Goal: Entertainment & Leisure: Consume media (video, audio)

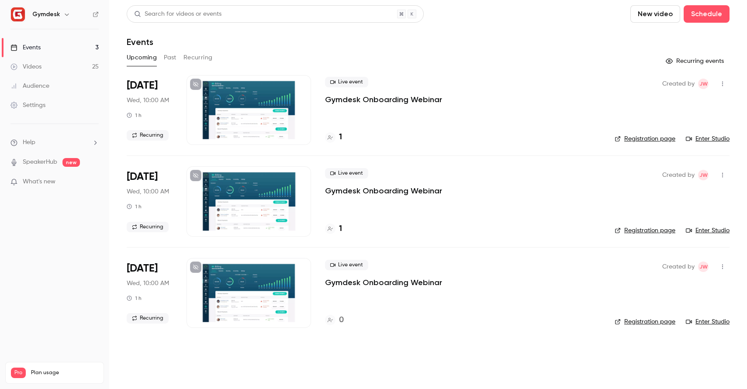
click at [169, 56] on button "Past" at bounding box center [170, 58] width 13 height 14
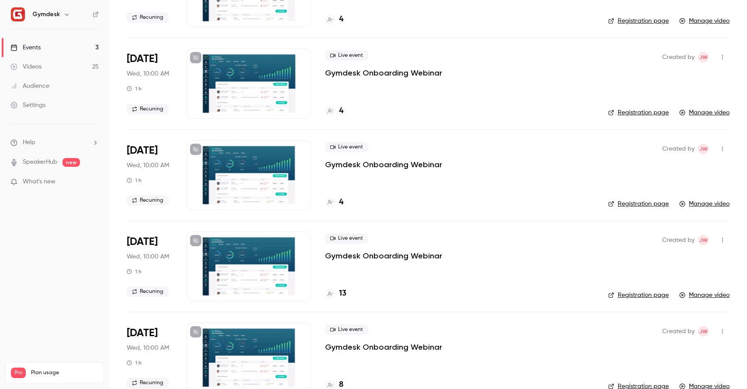
scroll to position [700, 0]
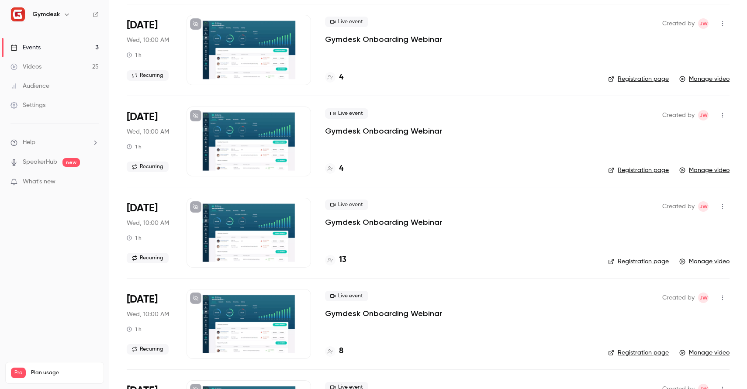
click at [235, 233] on div at bounding box center [249, 233] width 125 height 70
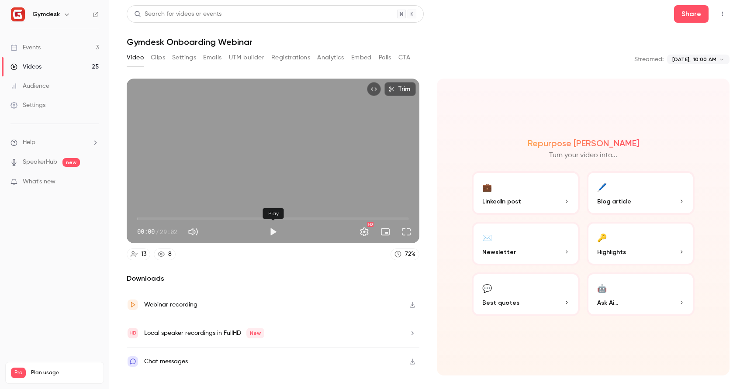
click at [274, 232] on button "Play" at bounding box center [272, 231] width 17 height 17
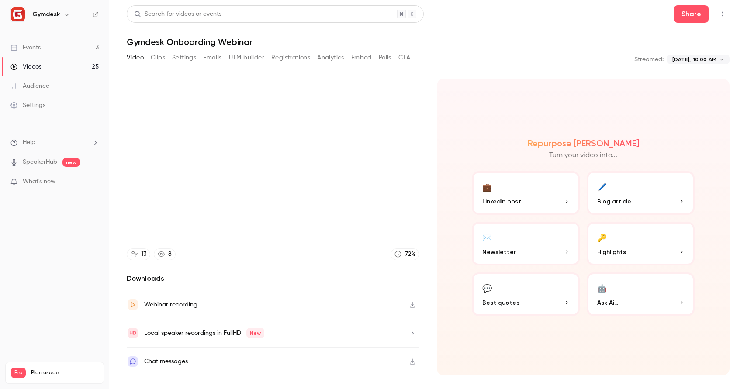
type input "***"
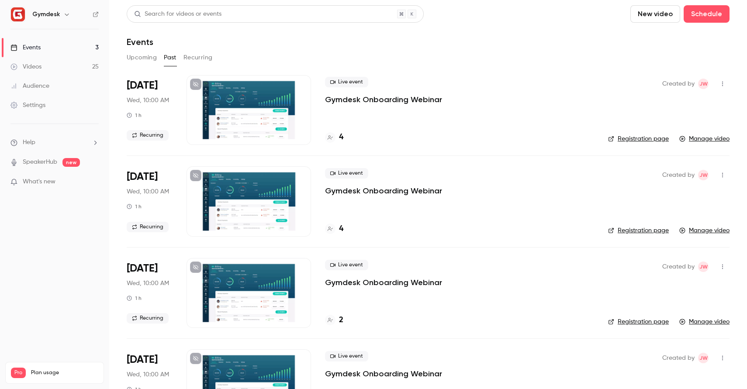
click at [241, 119] on div at bounding box center [249, 110] width 125 height 70
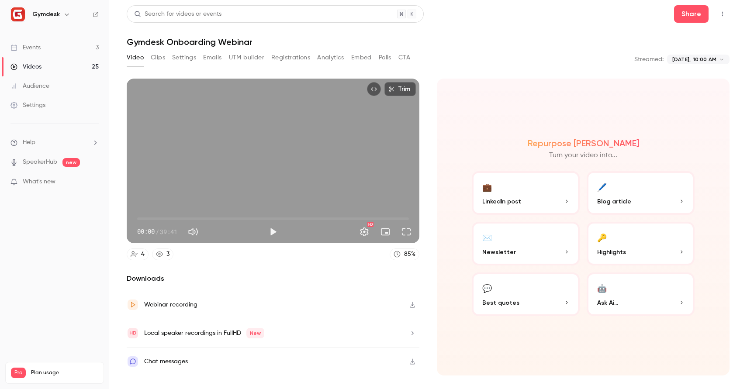
click at [274, 234] on button "Play" at bounding box center [272, 231] width 17 height 17
click at [271, 234] on button "Pause" at bounding box center [272, 231] width 17 height 17
click at [412, 304] on icon "button" at bounding box center [412, 305] width 5 height 6
click at [271, 233] on button "Play" at bounding box center [272, 231] width 17 height 17
type input "***"
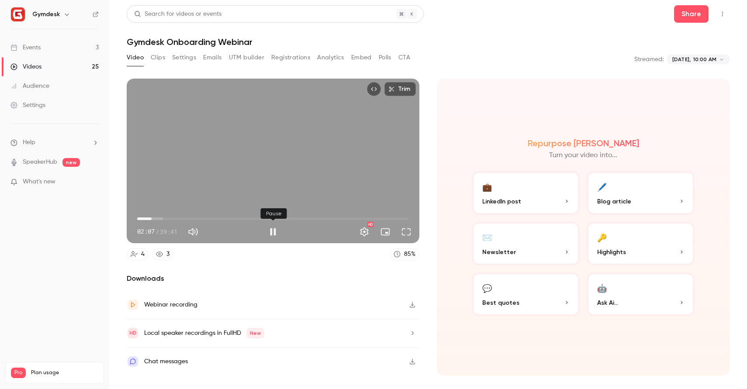
click at [275, 230] on button "Pause" at bounding box center [272, 231] width 17 height 17
